Goal: Check status: Check status

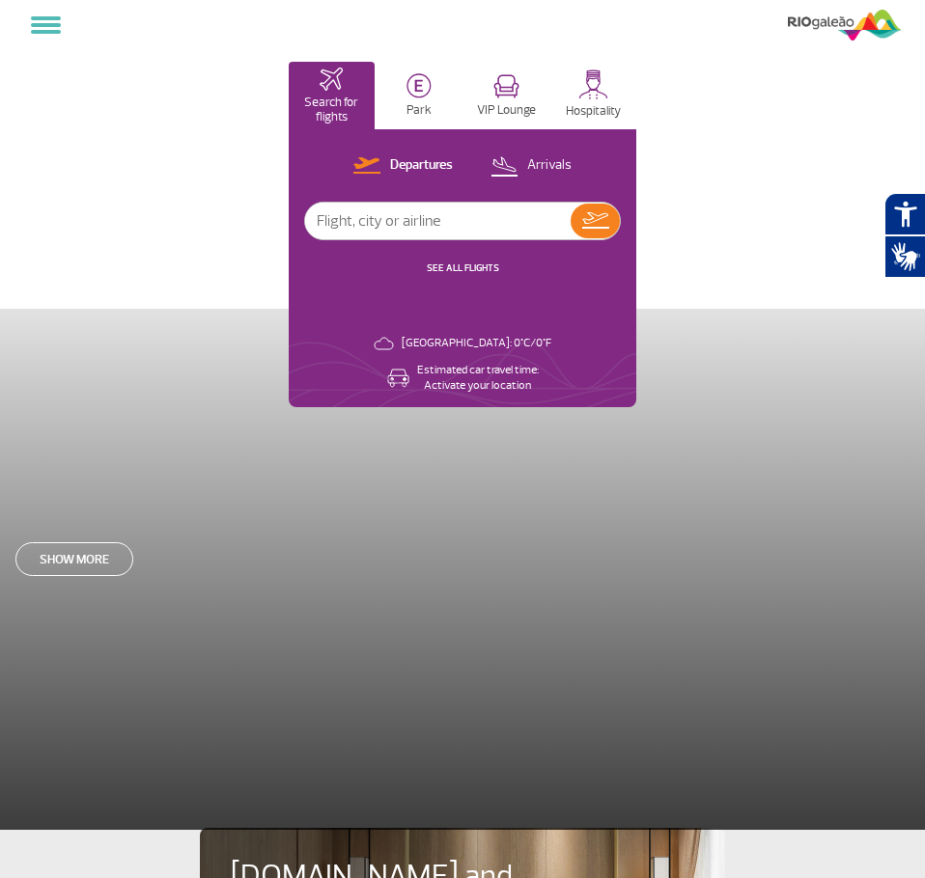
select select
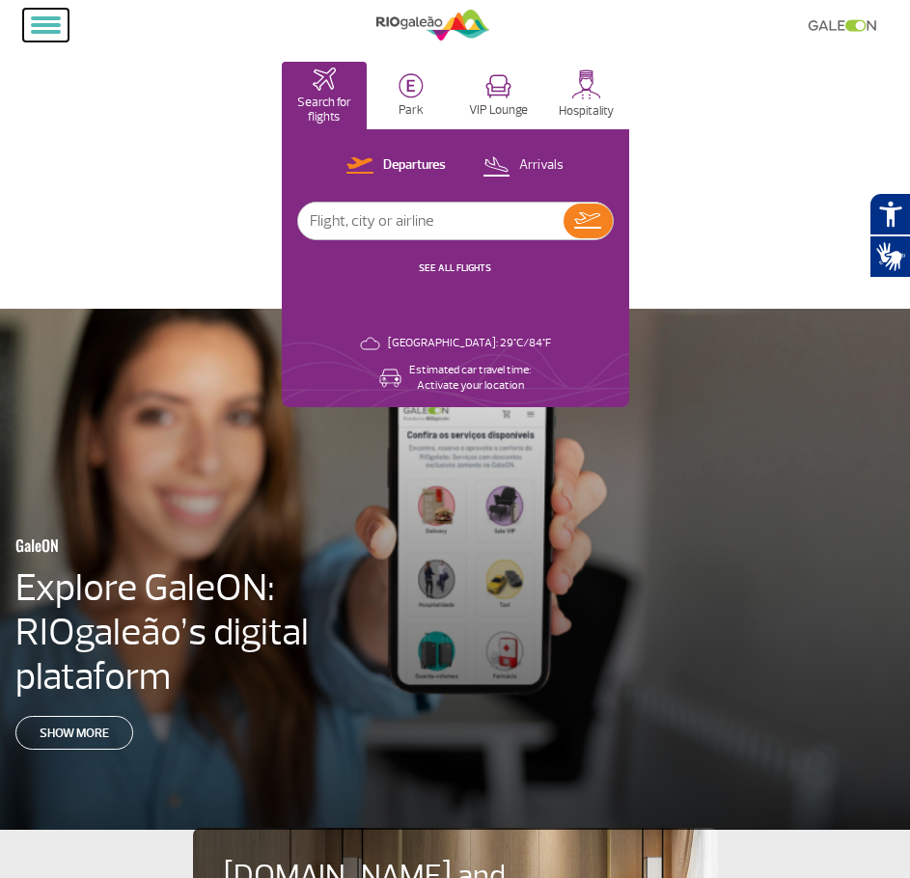
click at [49, 21] on button at bounding box center [45, 25] width 45 height 33
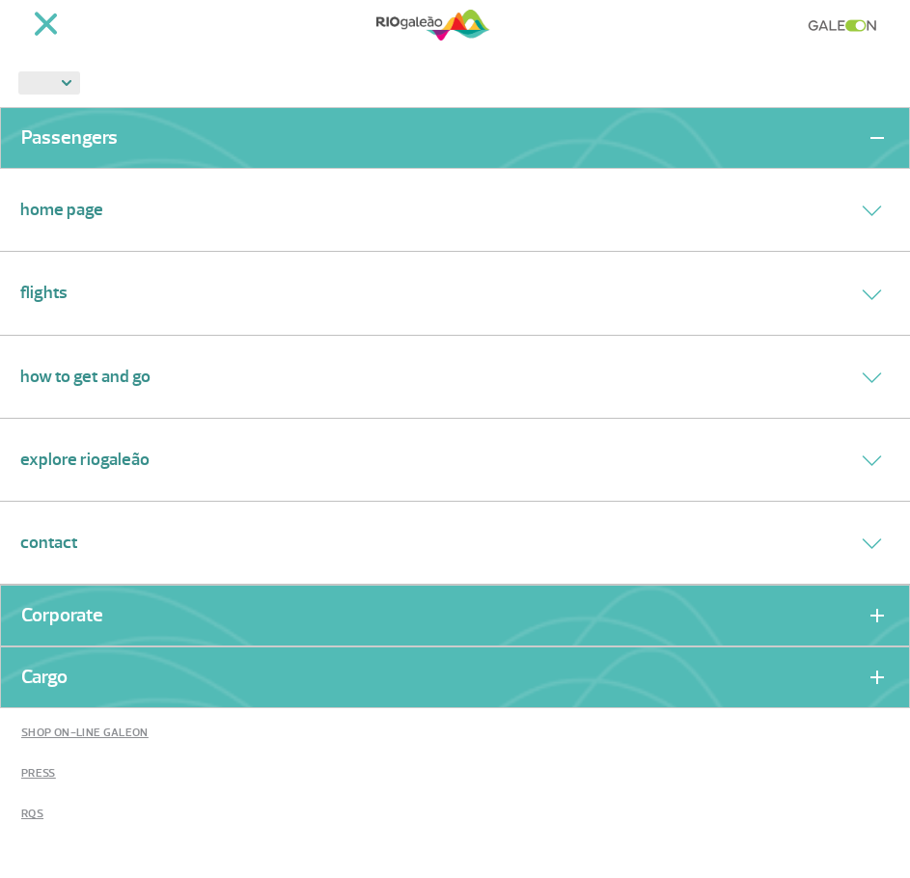
click at [28, 288] on link "Flights" at bounding box center [43, 293] width 47 height 26
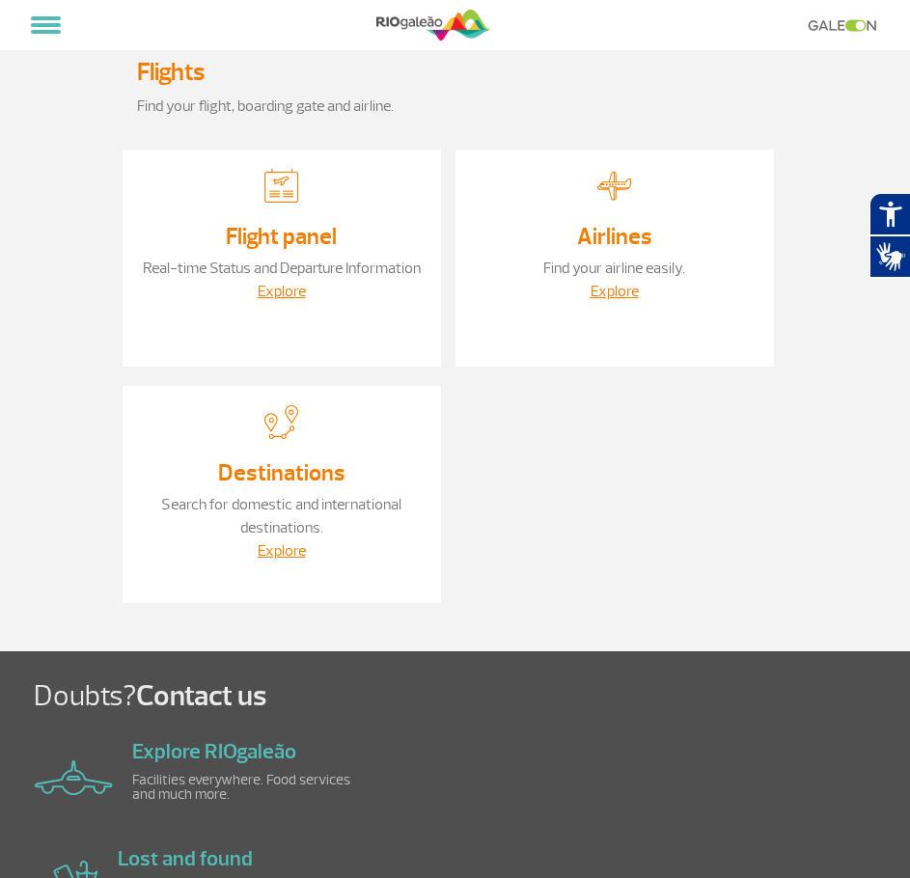
click at [285, 303] on div "Explore" at bounding box center [282, 291] width 280 height 23
click at [284, 301] on link "Explore" at bounding box center [282, 291] width 48 height 19
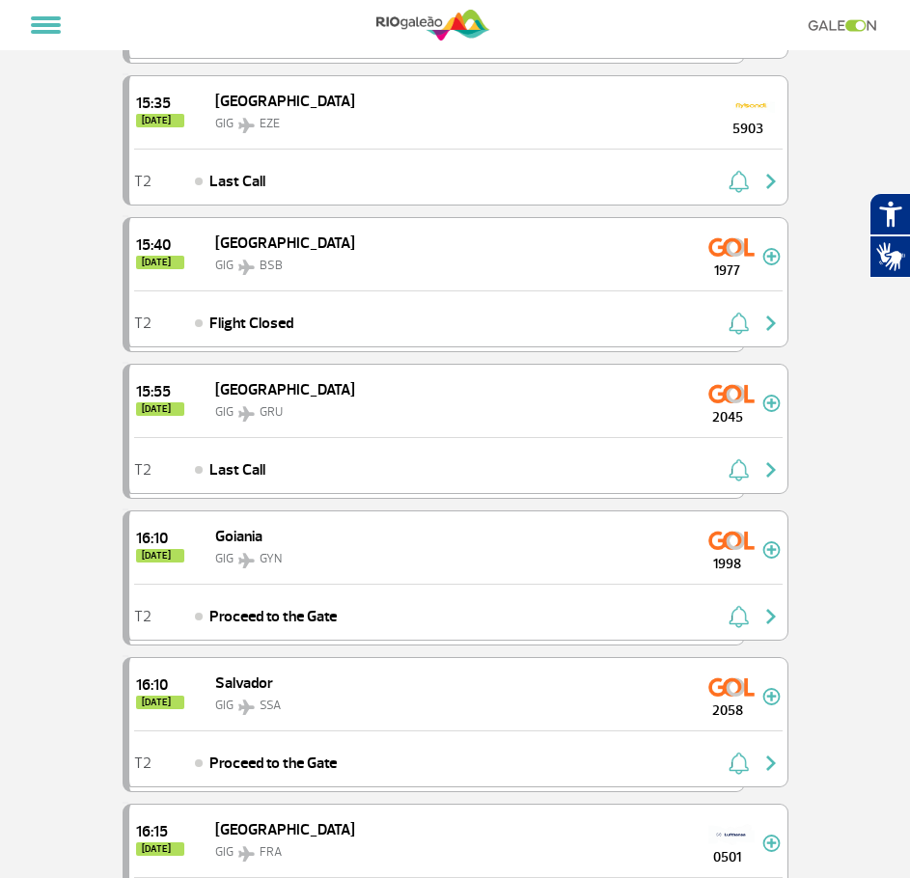
scroll to position [869, 0]
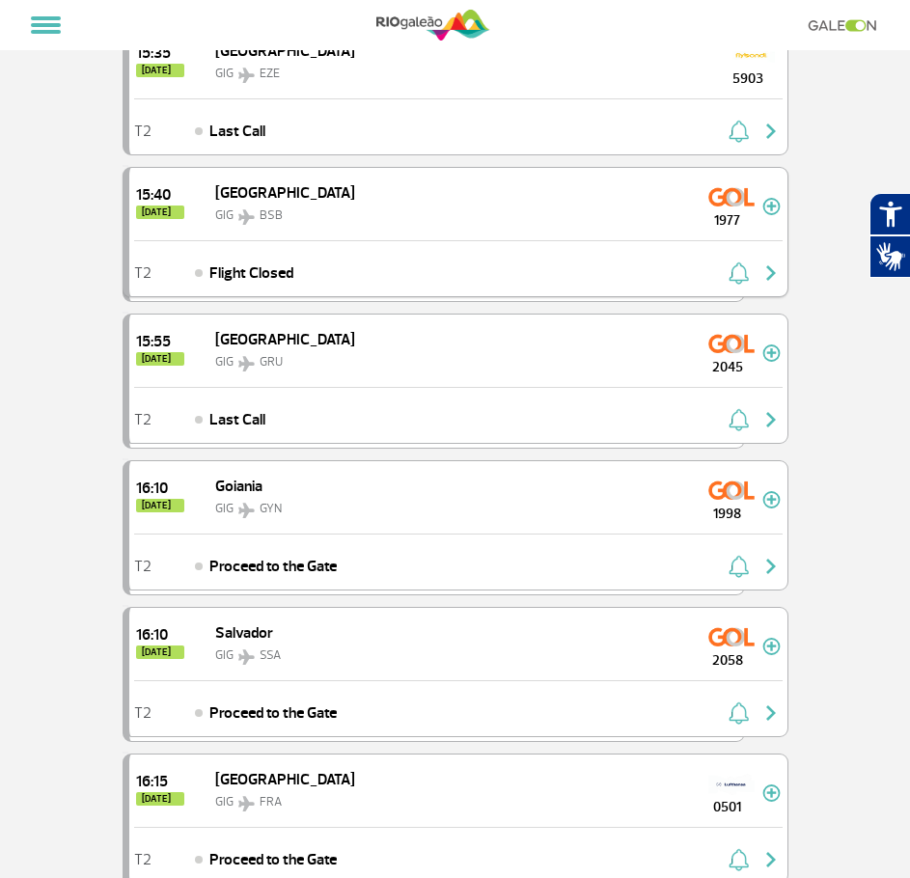
click at [278, 281] on span "Flight Closed" at bounding box center [251, 273] width 84 height 23
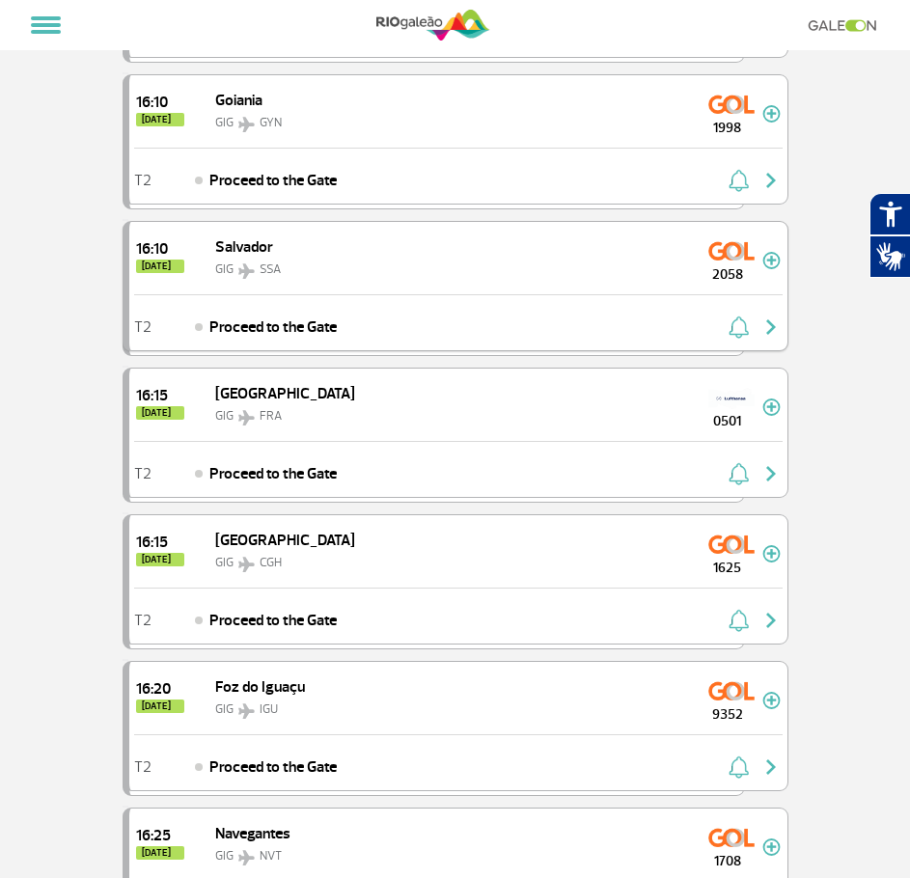
scroll to position [1351, 0]
